Goal: Transaction & Acquisition: Obtain resource

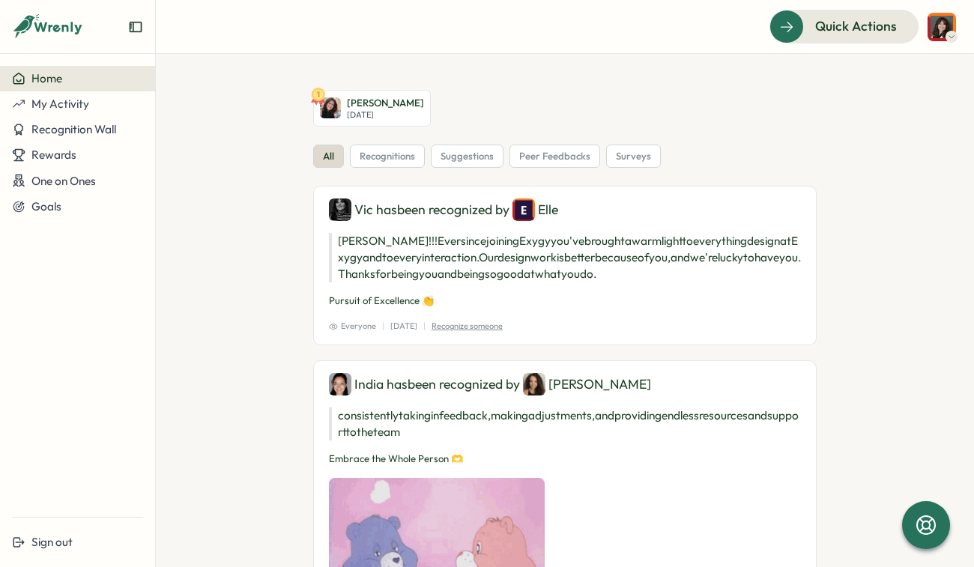
click at [951, 29] on button at bounding box center [942, 27] width 28 height 28
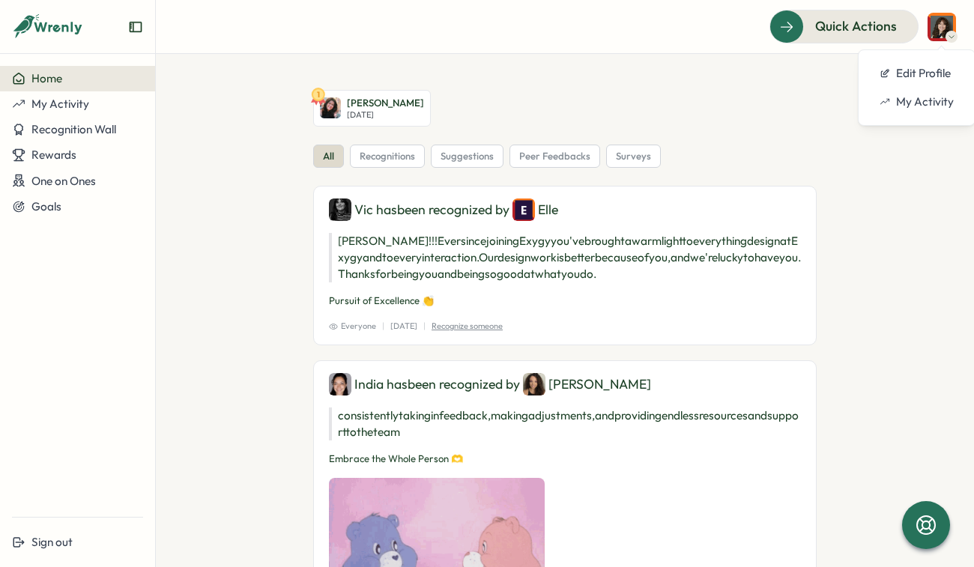
click at [951, 29] on img at bounding box center [942, 27] width 28 height 28
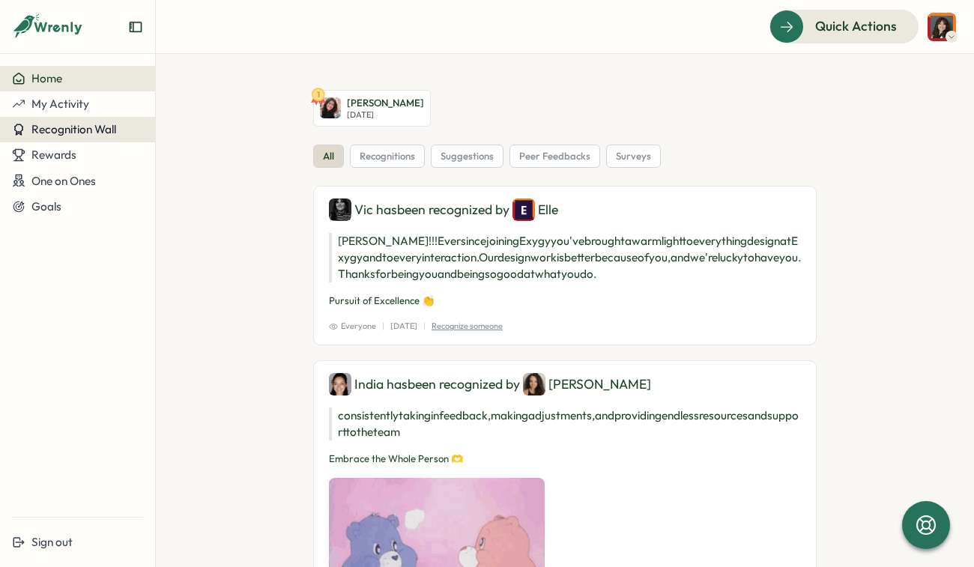
click at [90, 130] on span "Recognition Wall" at bounding box center [73, 129] width 85 height 14
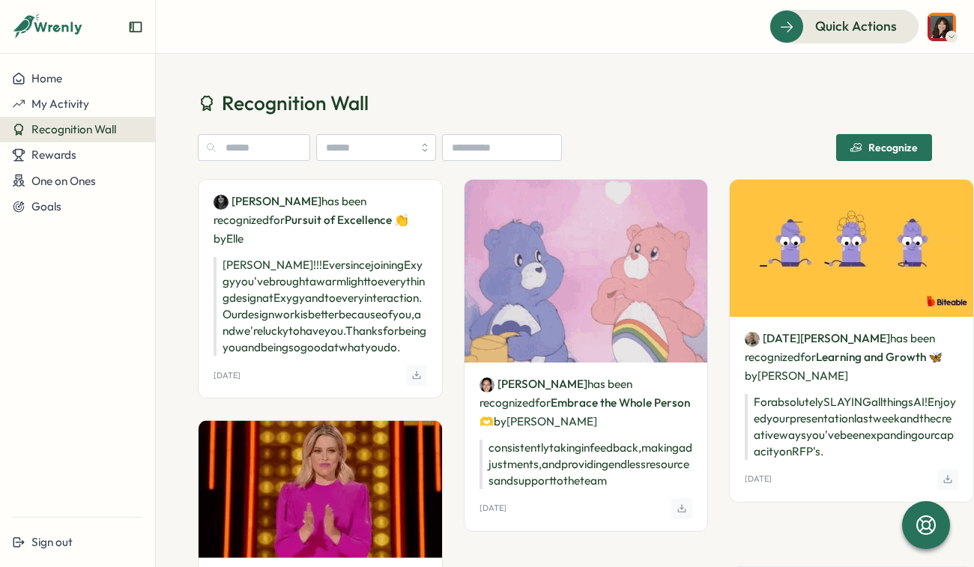
click at [876, 154] on span "Recognize" at bounding box center [883, 147] width 67 height 25
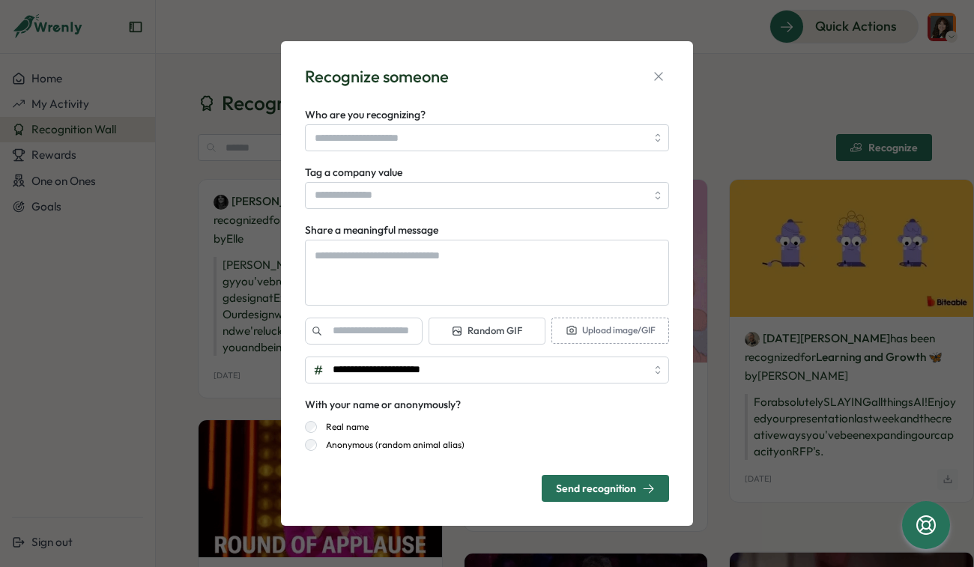
type textarea "*"
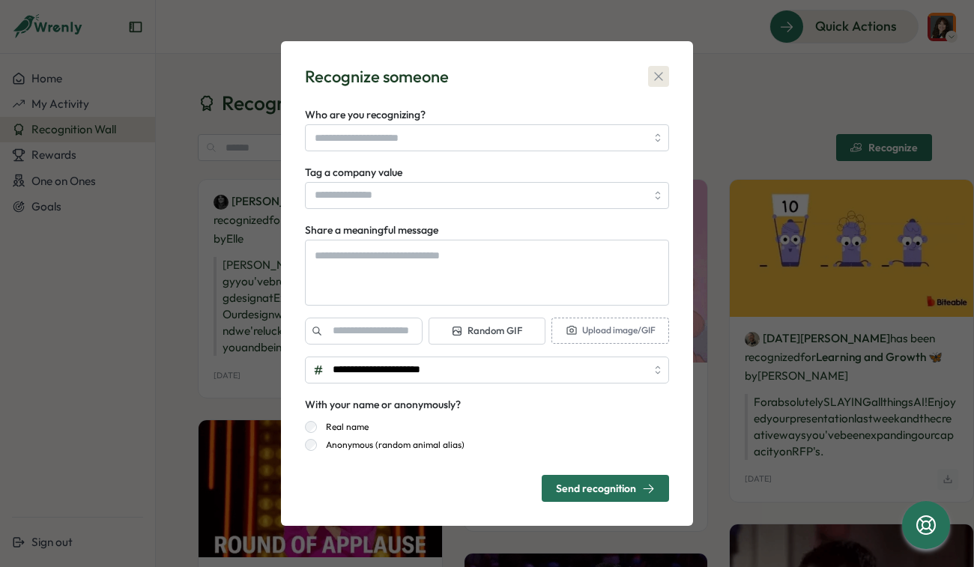
click at [656, 77] on icon "button" at bounding box center [658, 76] width 15 height 15
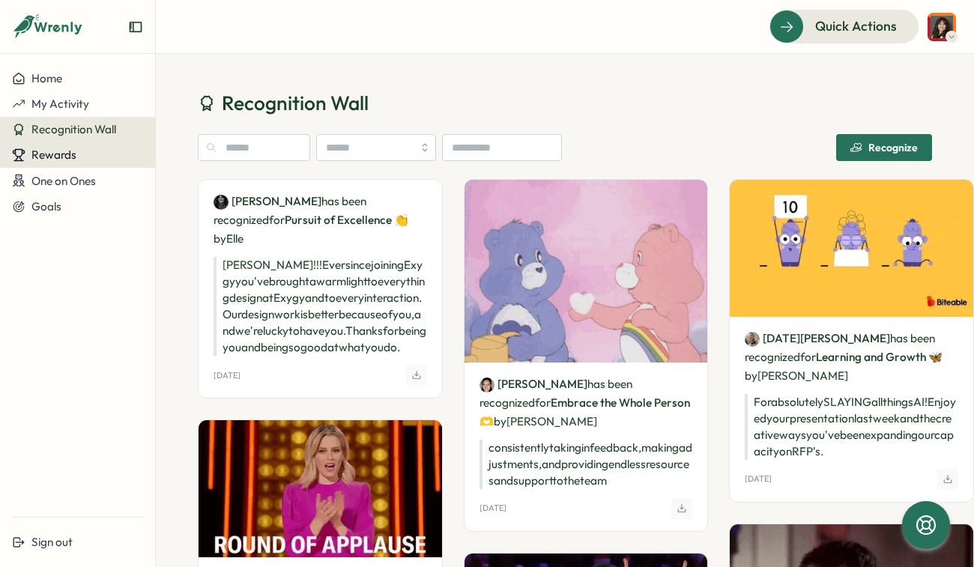
click at [87, 159] on div "Rewards" at bounding box center [77, 154] width 131 height 13
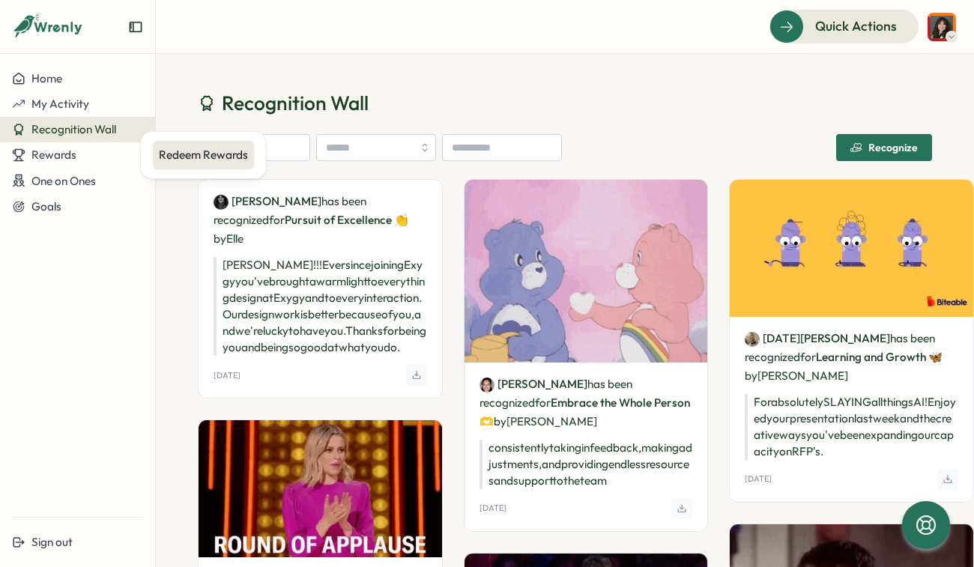
click at [175, 153] on div "Redeem Rewards" at bounding box center [203, 155] width 89 height 16
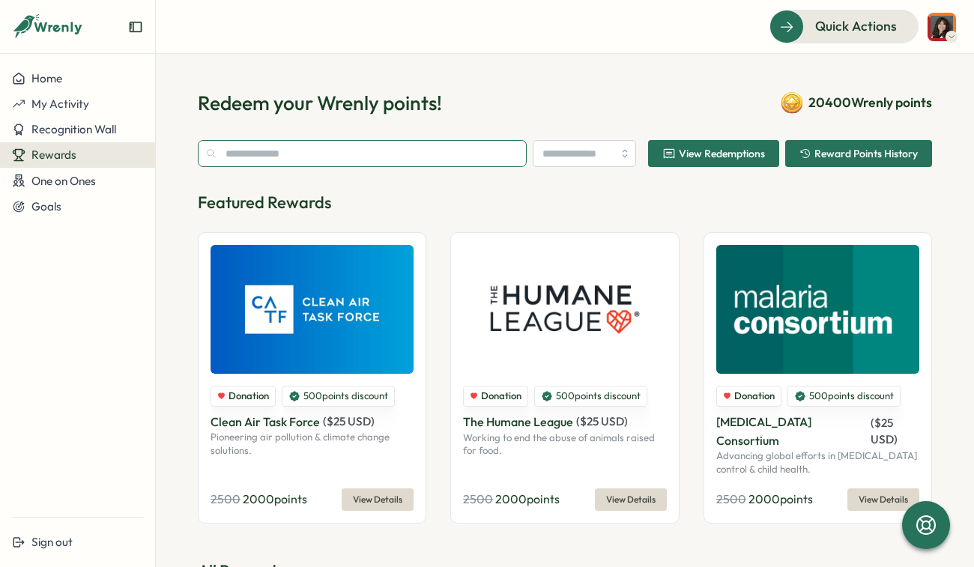
click at [441, 151] on input "text" at bounding box center [362, 153] width 329 height 27
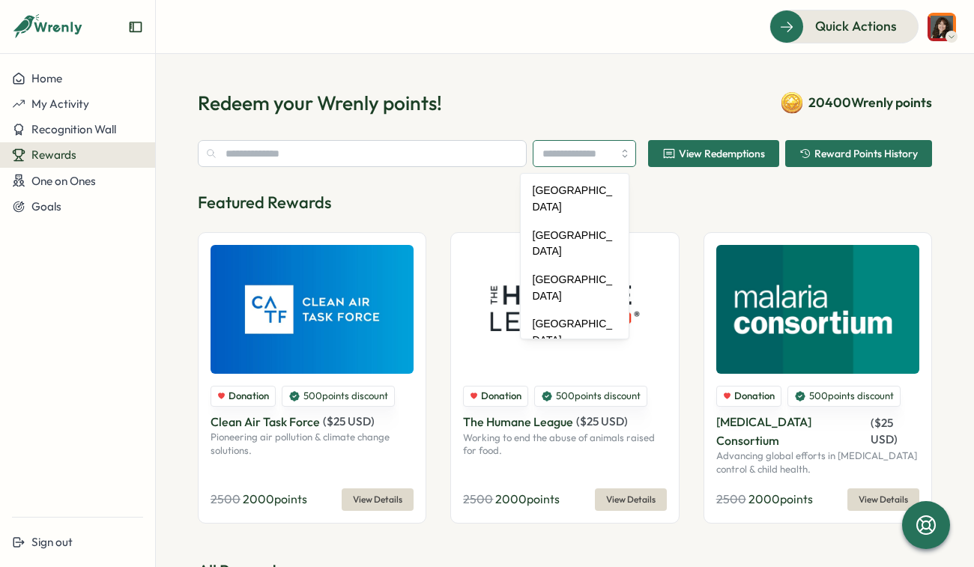
click at [551, 154] on input "search" at bounding box center [584, 153] width 103 height 27
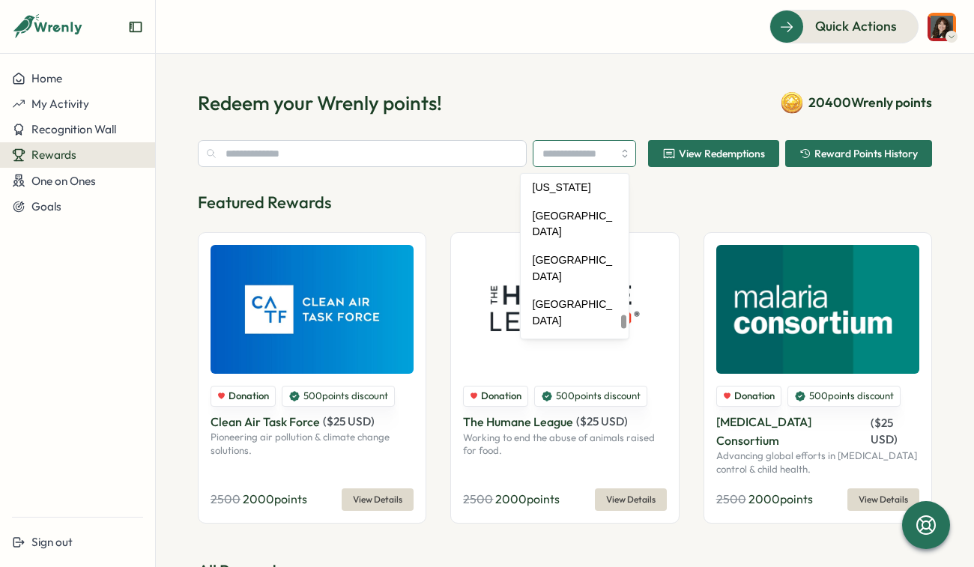
scroll to position [7092, 0]
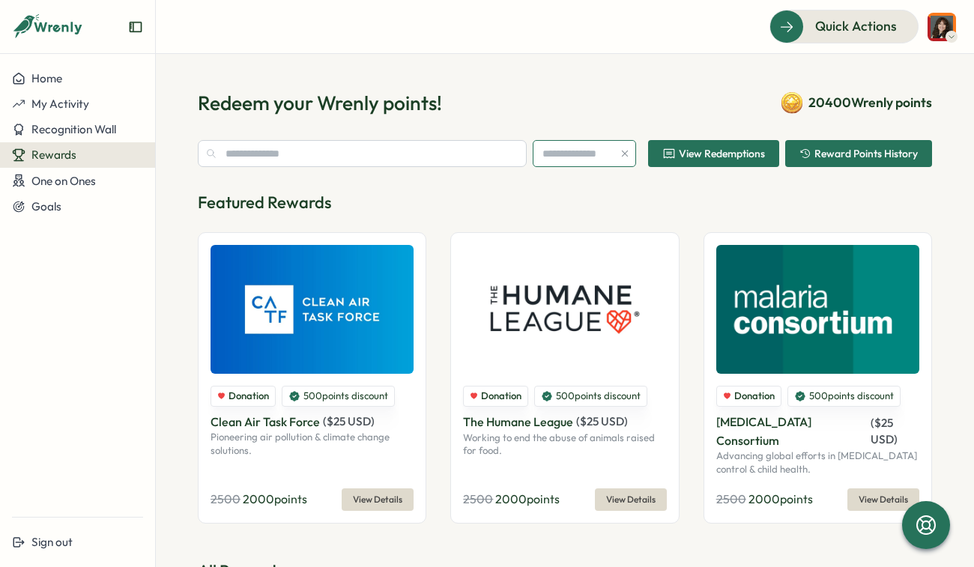
type input "**********"
click at [704, 145] on span "View Redemptions" at bounding box center [713, 153] width 103 height 25
click at [438, 163] on input "text" at bounding box center [362, 153] width 329 height 27
type input "********"
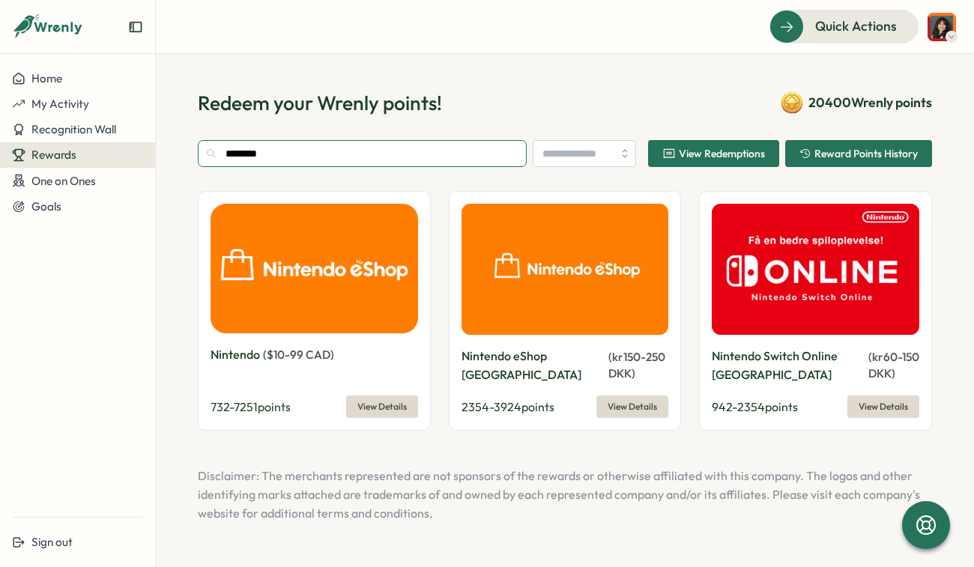
click at [495, 158] on input "********" at bounding box center [362, 153] width 329 height 27
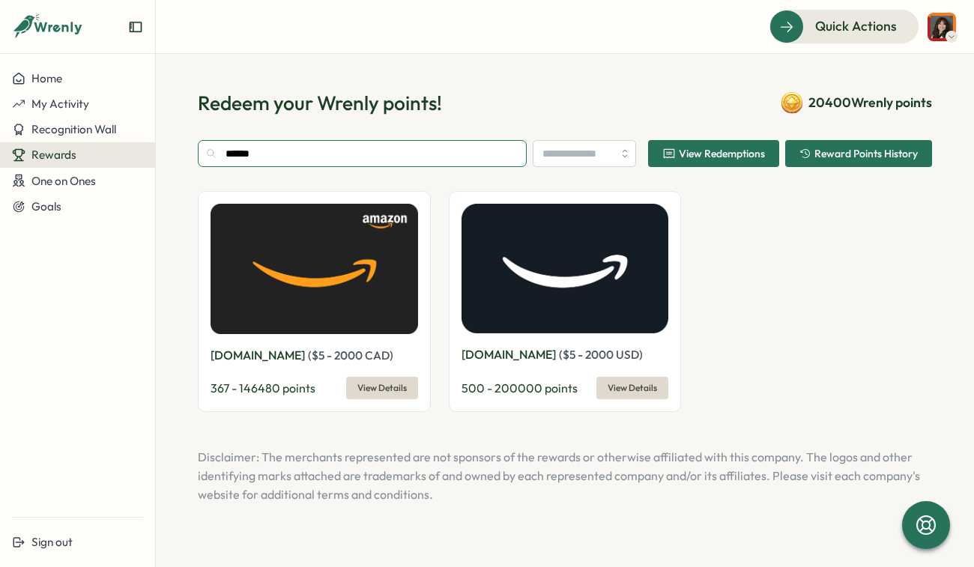
type input "******"
click at [602, 383] on button "View Details" at bounding box center [632, 388] width 72 height 22
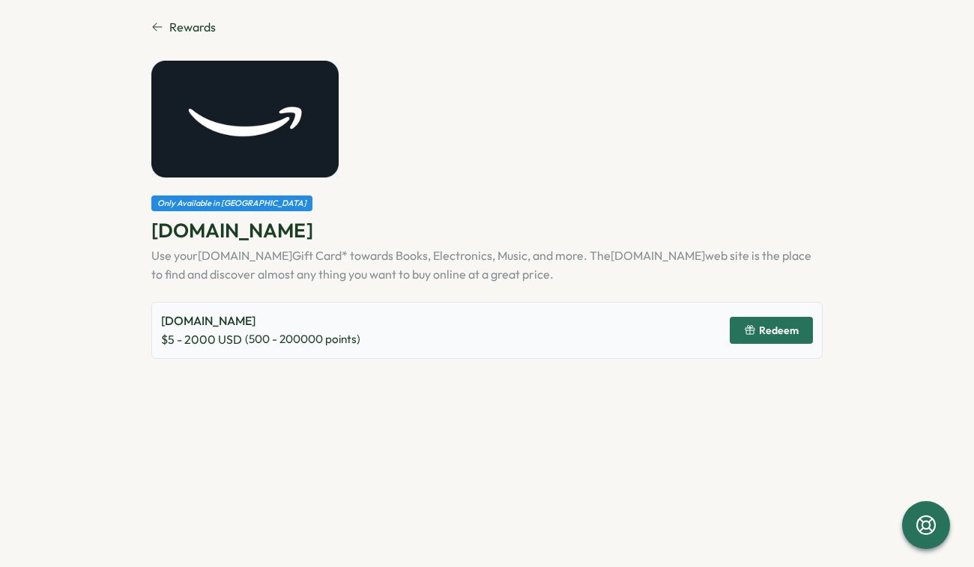
click at [149, 22] on section "Rewards Only Available in [GEOGRAPHIC_DATA] [DOMAIN_NAME] Use your [DOMAIN_NAME…" at bounding box center [487, 283] width 974 height 567
click at [161, 19] on link "Rewards" at bounding box center [486, 27] width 671 height 19
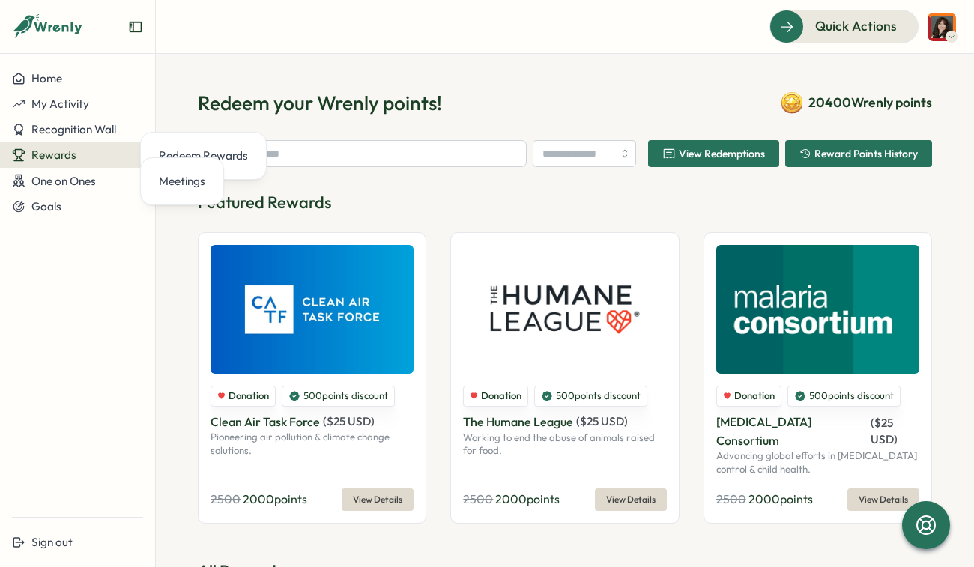
click at [162, 390] on section "Redeem your Wrenly points! 20400 Wrenly points View Redemptions Reward Points H…" at bounding box center [565, 310] width 818 height 513
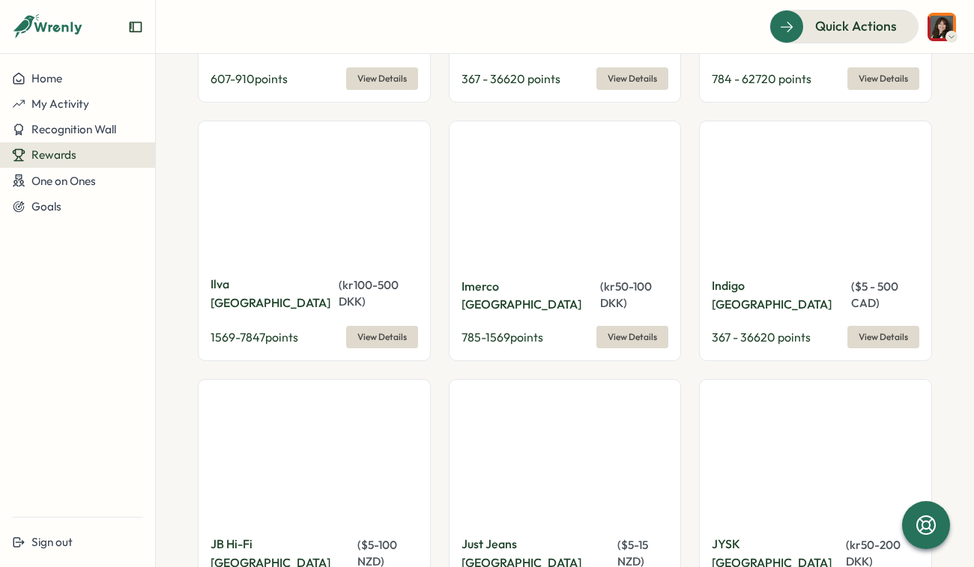
scroll to position [3440, 0]
